Goal: Task Accomplishment & Management: Complete application form

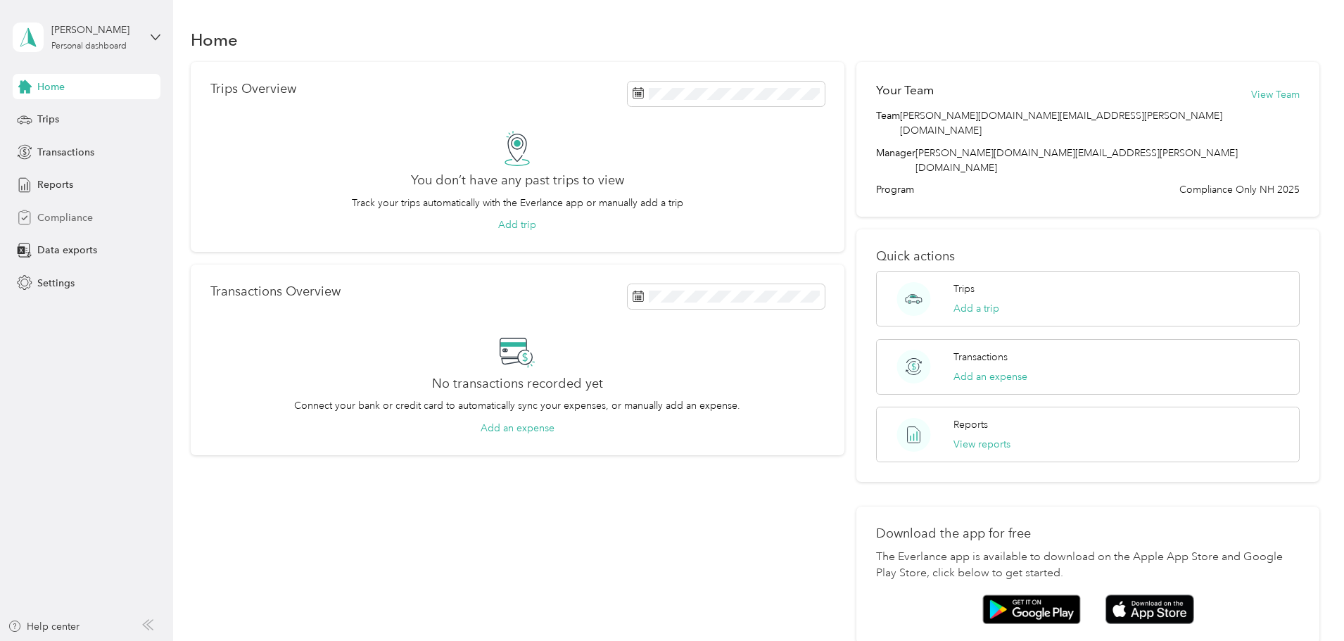
click at [60, 224] on span "Compliance" at bounding box center [65, 217] width 56 height 15
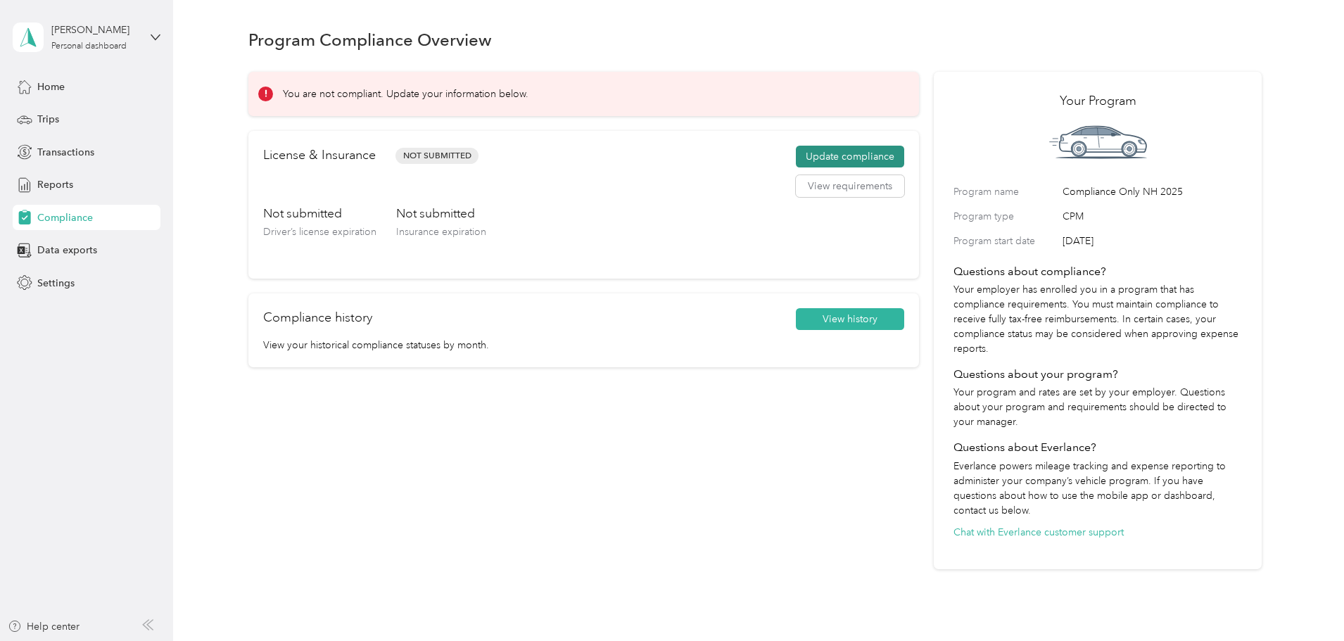
click at [796, 152] on button "Update compliance" at bounding box center [850, 157] width 108 height 23
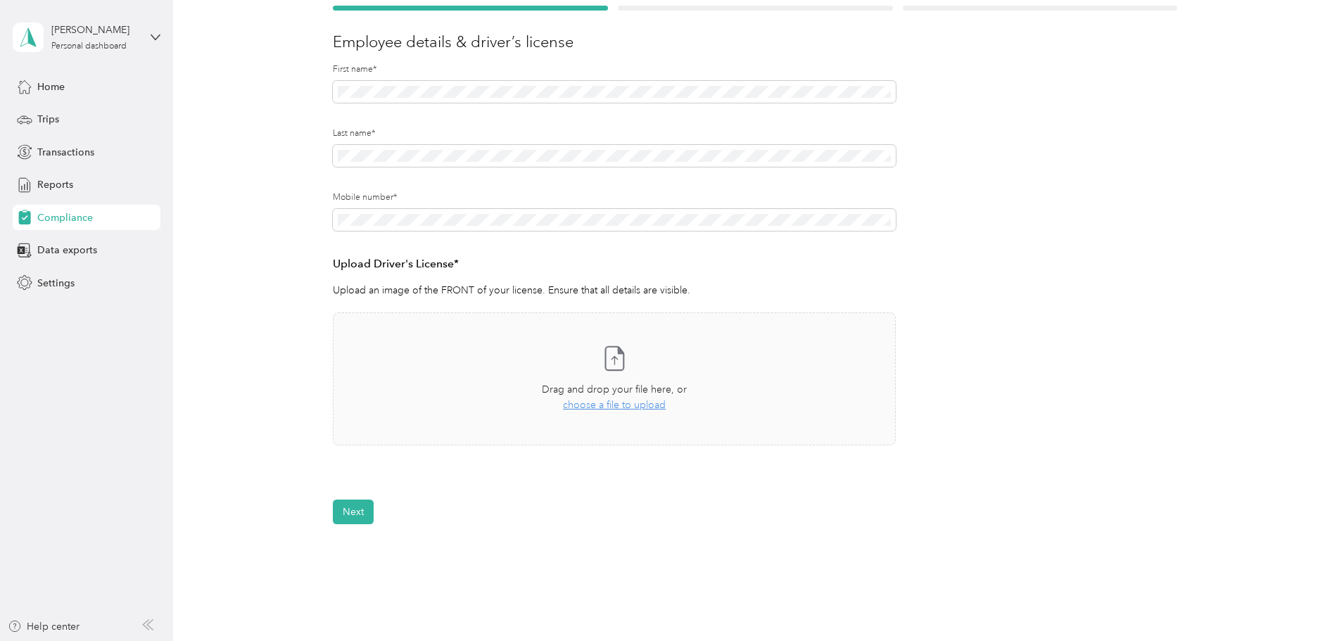
scroll to position [211, 0]
